Goal: Transaction & Acquisition: Subscribe to service/newsletter

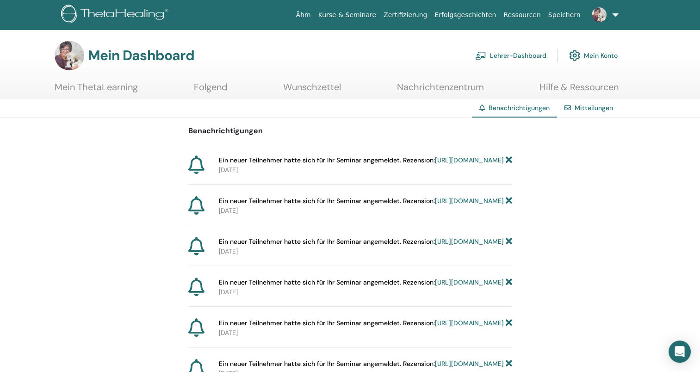
click at [435, 164] on link "https://member.thetahealing.com/instructor/seminar/363457/attendees" at bounding box center [469, 160] width 69 height 8
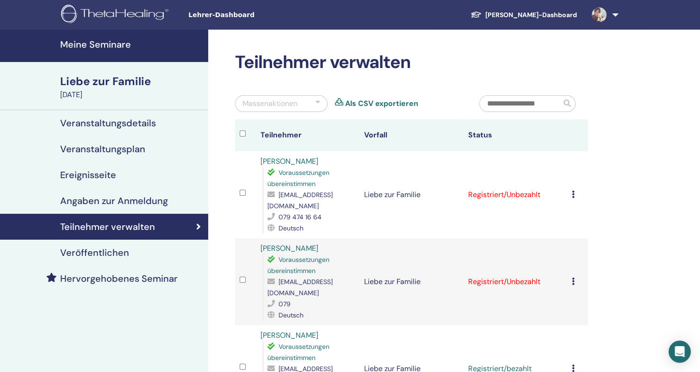
click at [197, 14] on span "Lehrer-Dashboard" at bounding box center [257, 15] width 139 height 10
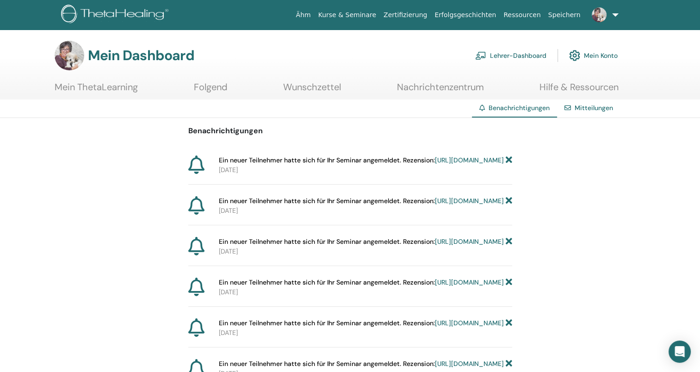
click at [531, 54] on font "Lehrer-Dashboard" at bounding box center [518, 55] width 56 height 8
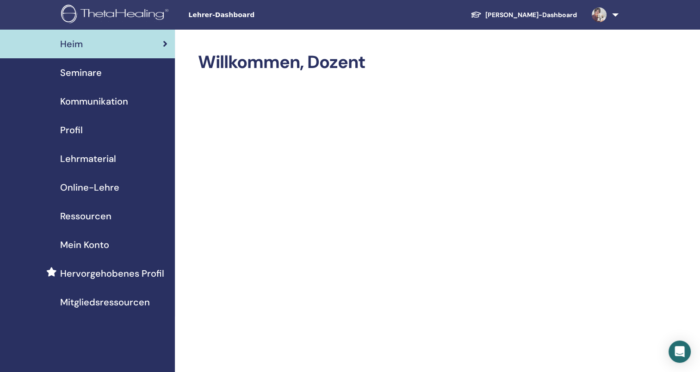
click at [81, 128] on span "Profil" at bounding box center [71, 130] width 23 height 14
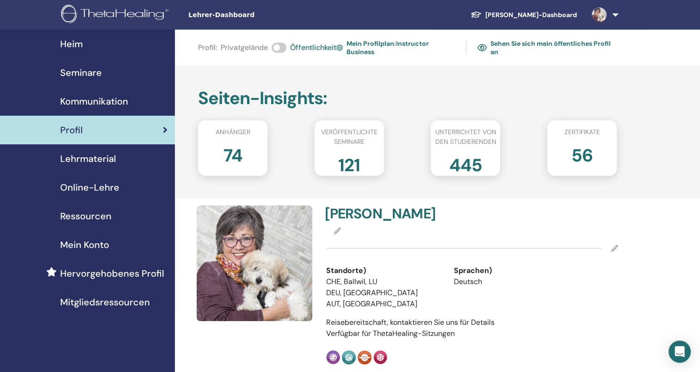
click at [93, 270] on span "Hervorgehobenes Profil" at bounding box center [112, 274] width 104 height 14
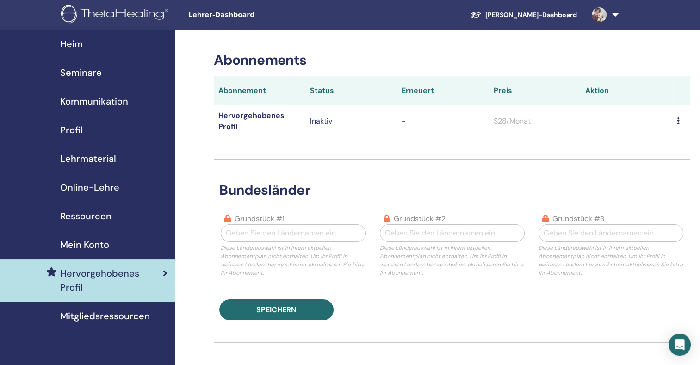
click at [679, 121] on icon at bounding box center [678, 120] width 3 height 7
click at [586, 123] on td at bounding box center [627, 121] width 92 height 31
click at [99, 244] on span "Mein Konto" at bounding box center [84, 245] width 49 height 14
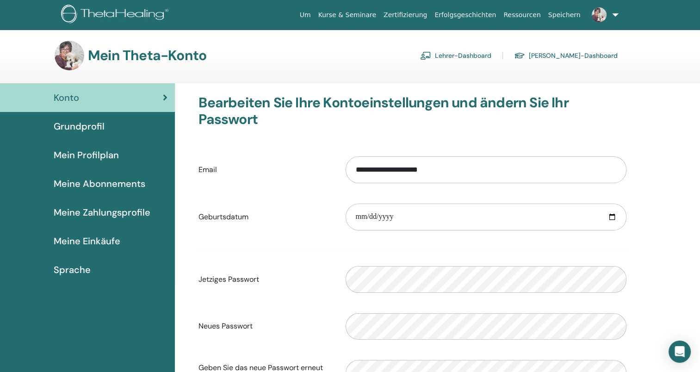
click at [67, 240] on span "Meine Einkäufe" at bounding box center [87, 241] width 67 height 14
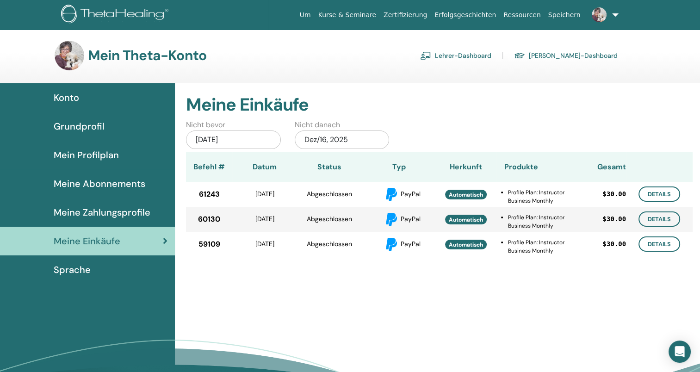
click at [120, 211] on span "Meine Zahlungsprofile" at bounding box center [102, 212] width 97 height 14
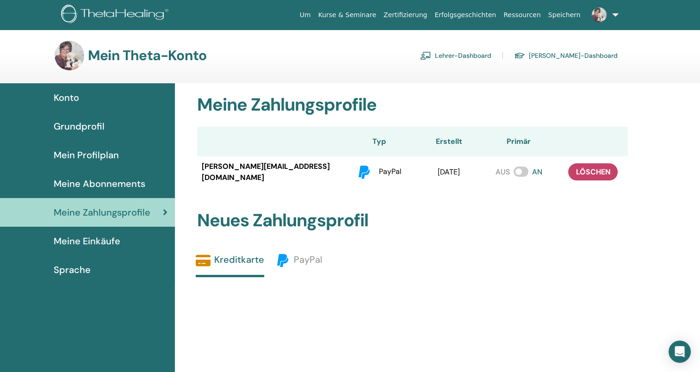
click at [114, 181] on span "Meine Abonnements" at bounding box center [100, 184] width 92 height 14
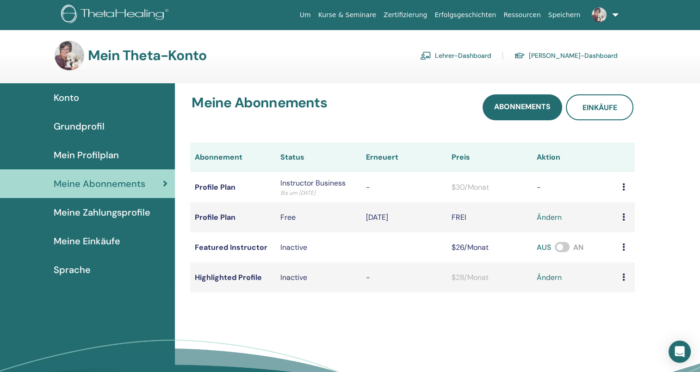
click at [552, 277] on link "ändern" at bounding box center [549, 277] width 25 height 11
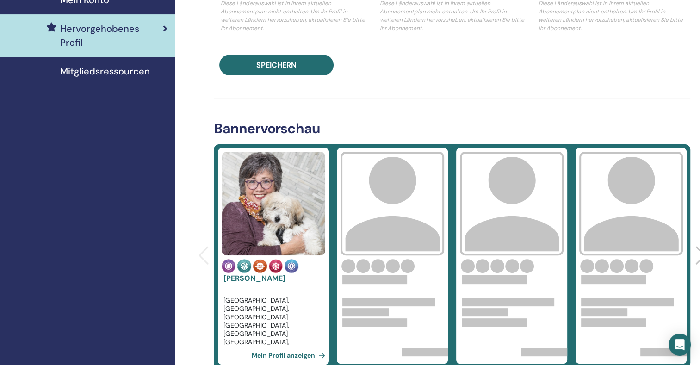
scroll to position [257, 0]
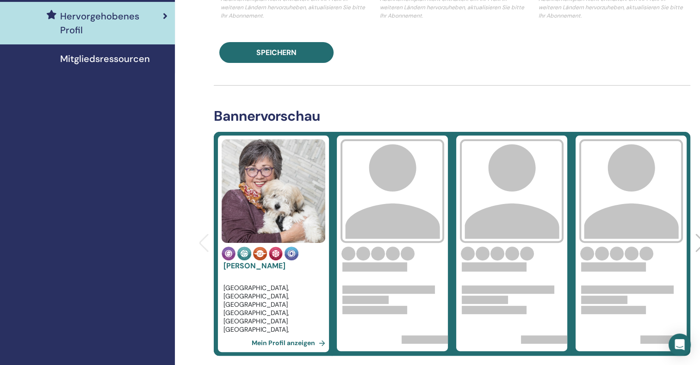
click at [309, 341] on link "Mein Profil anzeigen" at bounding box center [290, 343] width 77 height 19
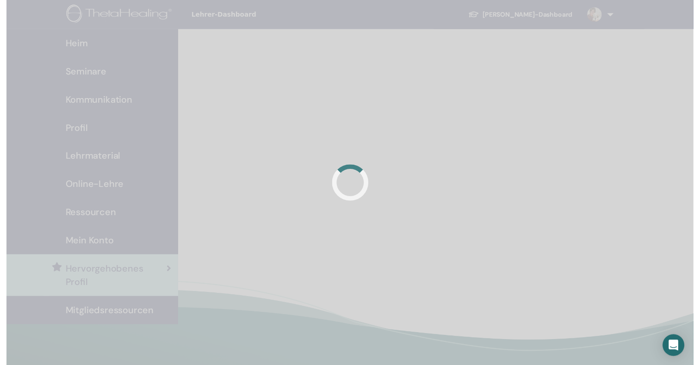
scroll to position [231, 0]
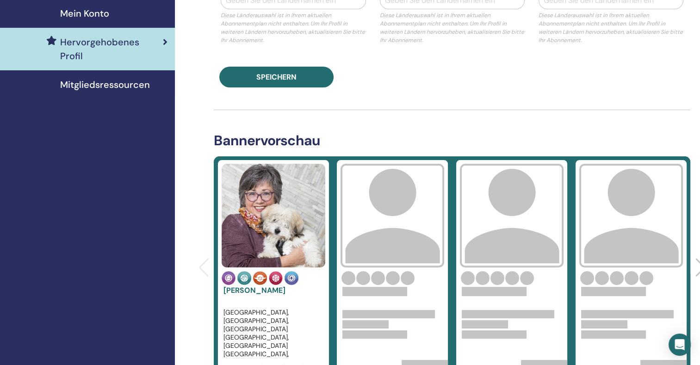
click at [111, 78] on span "Mitgliedsressourcen" at bounding box center [105, 85] width 90 height 14
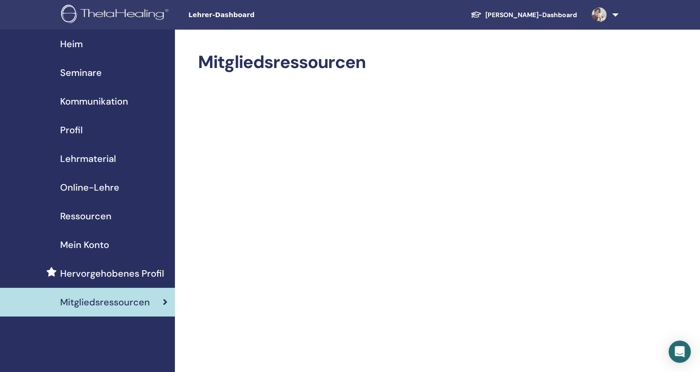
click at [129, 269] on span "Hervorgehobenes Profil" at bounding box center [112, 274] width 104 height 14
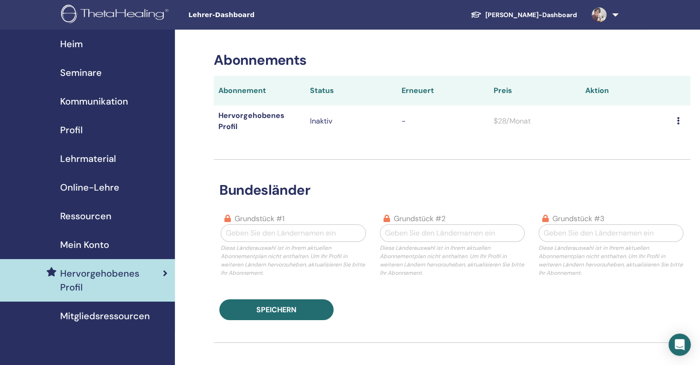
click at [678, 118] on icon at bounding box center [678, 120] width 3 height 7
click at [577, 121] on td "$28/Monat" at bounding box center [535, 121] width 92 height 31
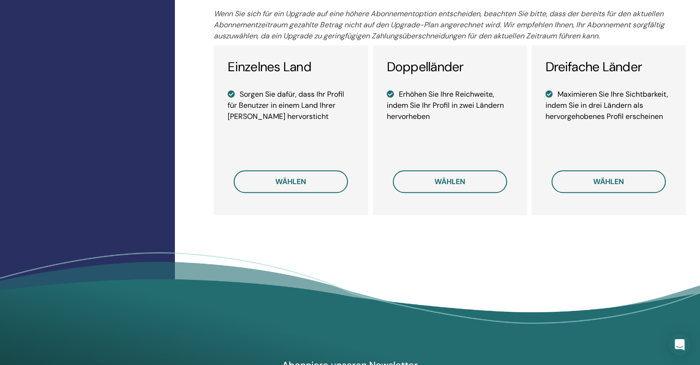
scroll to position [722, 0]
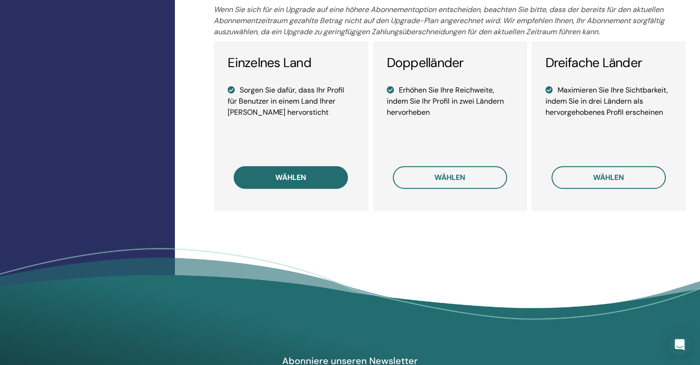
click at [321, 176] on button "wählen" at bounding box center [291, 177] width 114 height 23
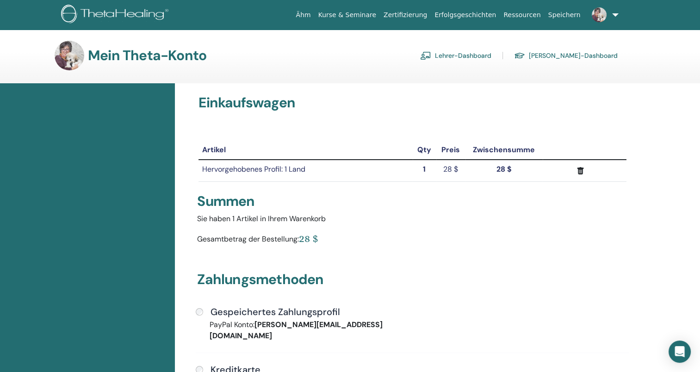
click at [470, 52] on font "Lehrer-Dashboard" at bounding box center [463, 55] width 56 height 8
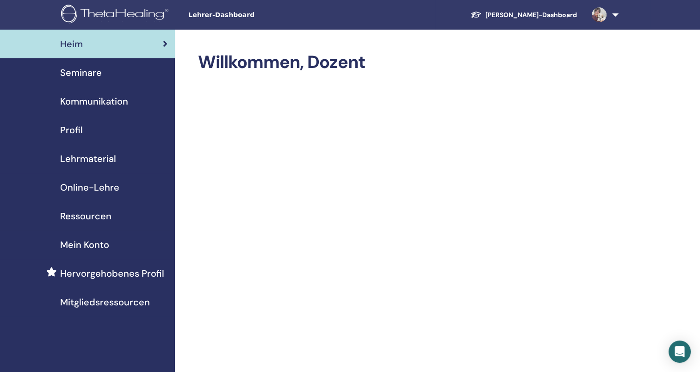
click at [75, 129] on span "Profil" at bounding box center [71, 130] width 23 height 14
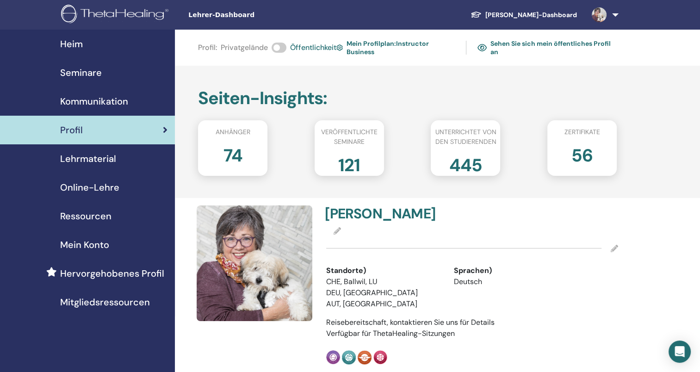
click at [392, 43] on font "Mein Profilplan : Instructor Business" at bounding box center [401, 47] width 109 height 17
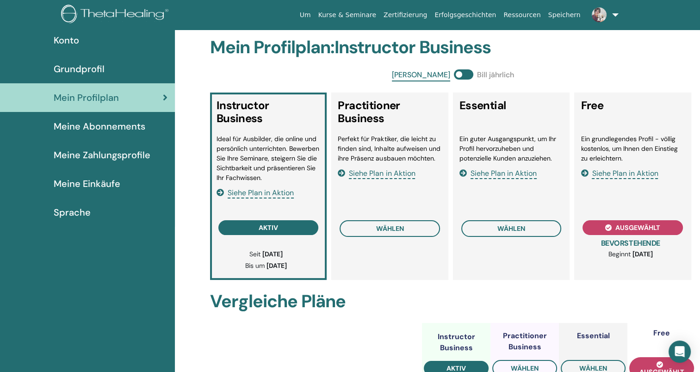
scroll to position [62, 0]
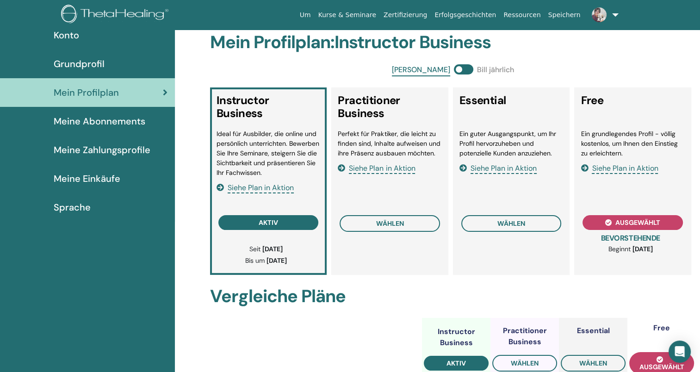
click at [280, 187] on span "Siehe Plan in Aktion" at bounding box center [261, 188] width 66 height 11
